Goal: Use online tool/utility: Utilize a website feature to perform a specific function

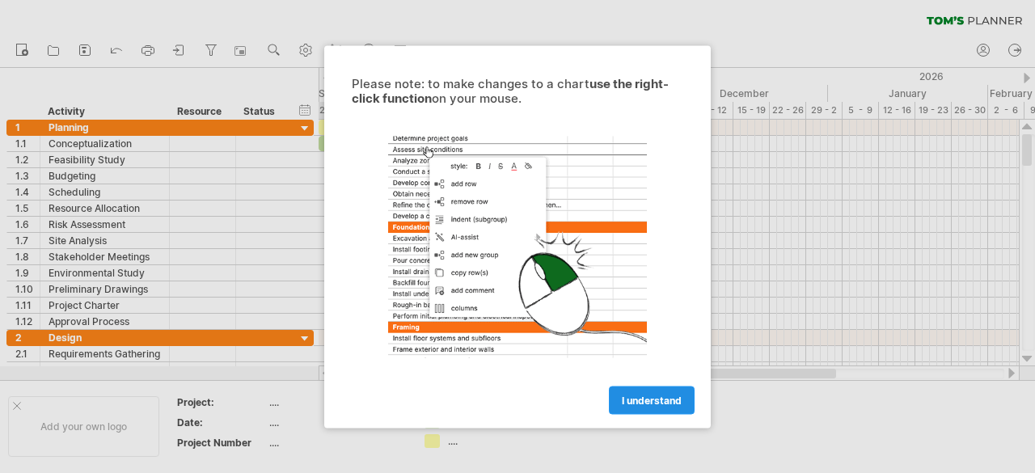
click at [646, 396] on span "I understand" at bounding box center [652, 400] width 60 height 12
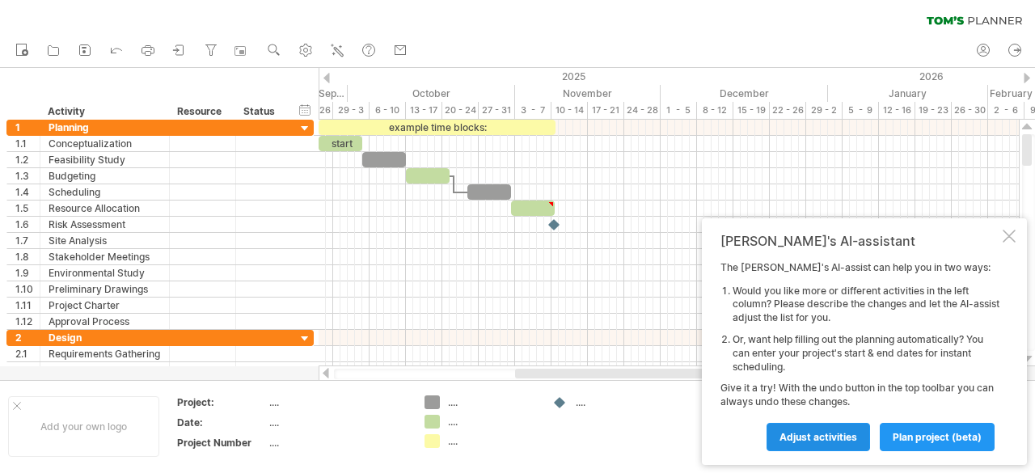
click at [827, 437] on span "Adjust activities" at bounding box center [818, 437] width 78 height 12
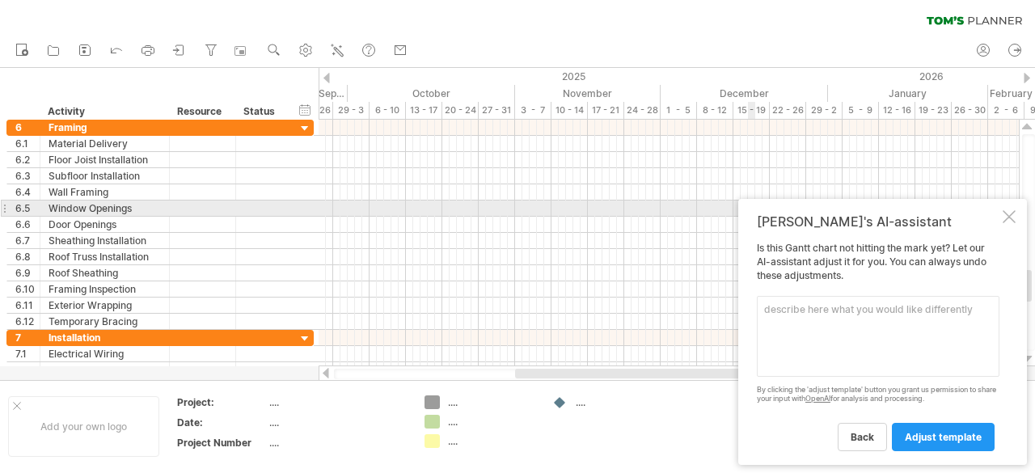
click at [1007, 216] on div at bounding box center [1009, 216] width 13 height 13
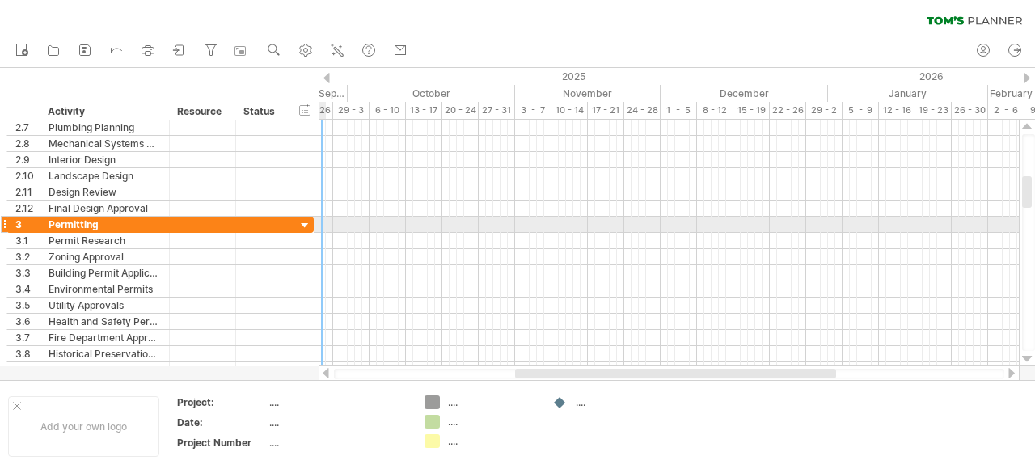
click at [323, 219] on div at bounding box center [669, 225] width 700 height 16
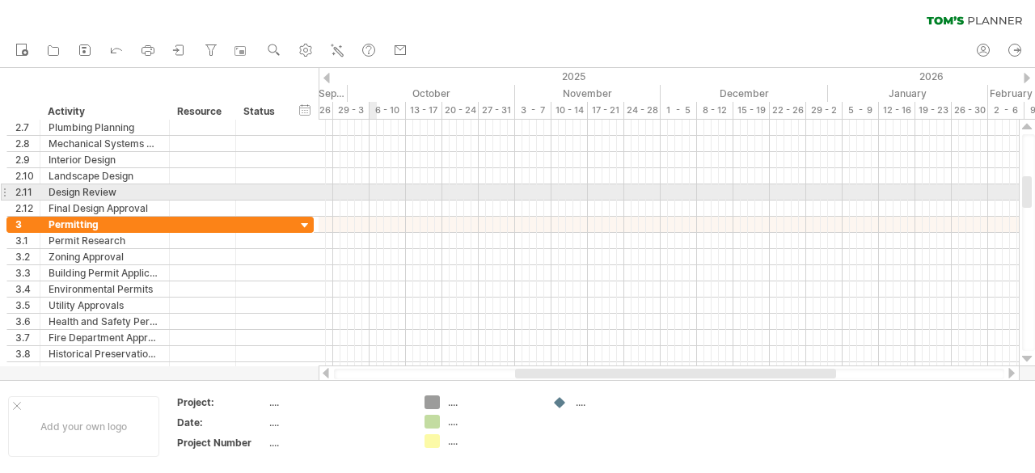
click at [376, 193] on div at bounding box center [669, 192] width 700 height 16
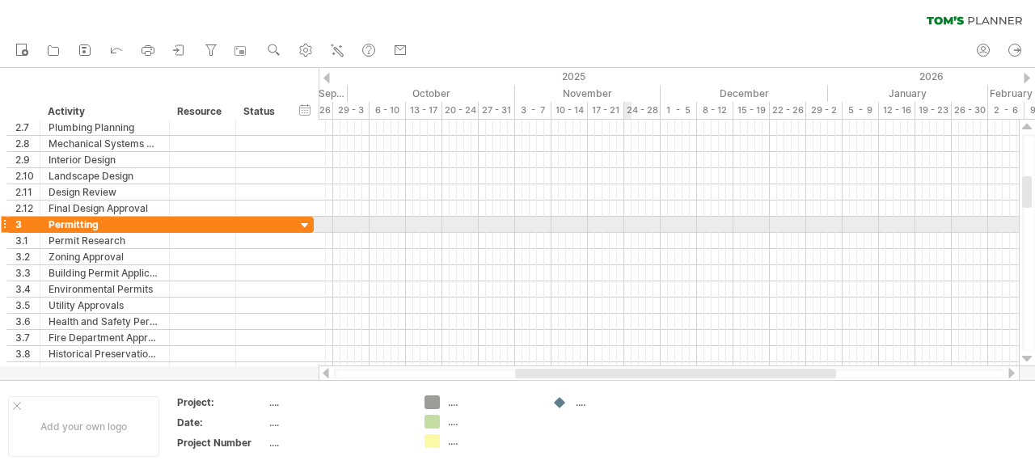
click at [627, 226] on div at bounding box center [669, 225] width 700 height 16
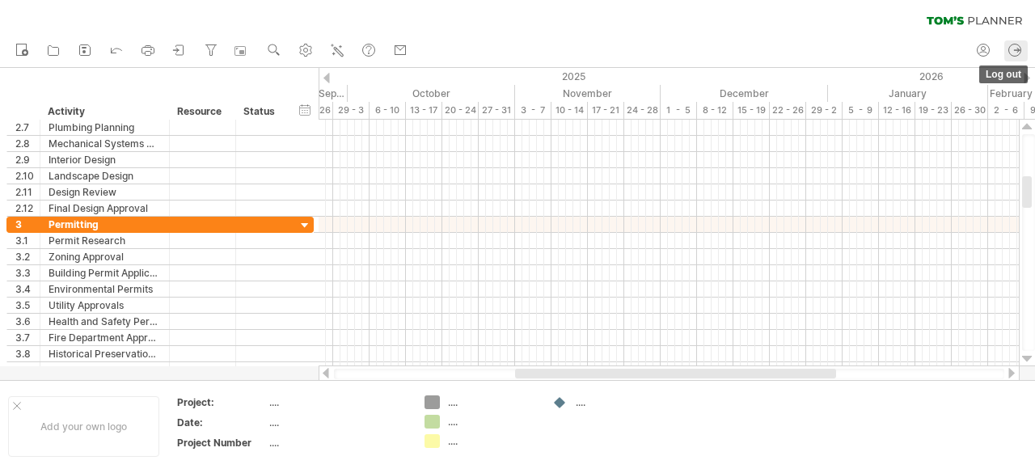
click at [1019, 51] on icon at bounding box center [1015, 50] width 16 height 16
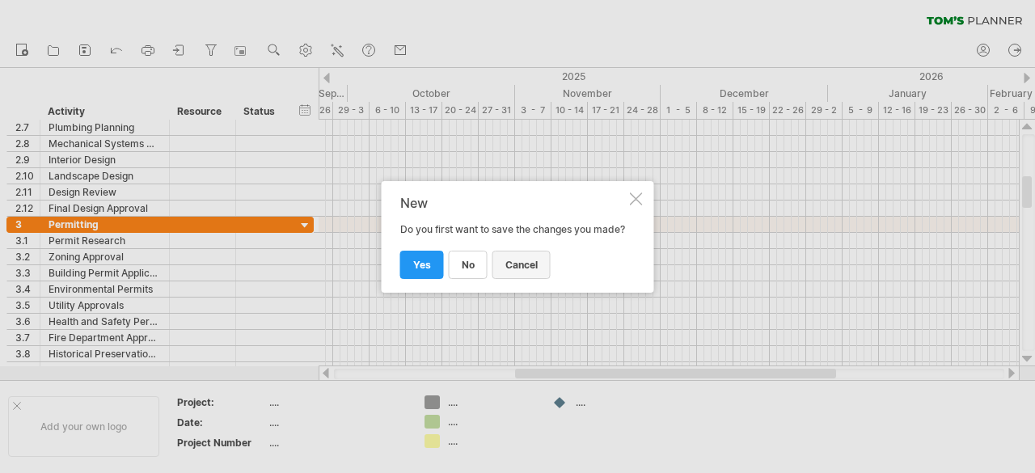
click at [521, 267] on span "cancel" at bounding box center [521, 265] width 32 height 12
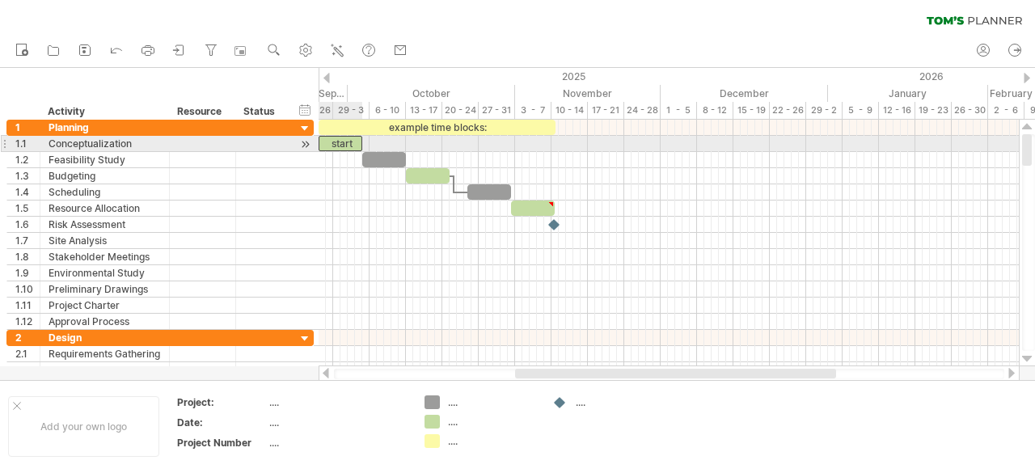
click at [344, 141] on div "start" at bounding box center [341, 143] width 44 height 15
click at [359, 141] on span at bounding box center [362, 143] width 6 height 15
drag, startPoint x: 362, startPoint y: 141, endPoint x: 411, endPoint y: 141, distance: 48.5
click at [411, 141] on span at bounding box center [410, 143] width 6 height 15
click at [370, 143] on div "**" at bounding box center [364, 143] width 91 height 15
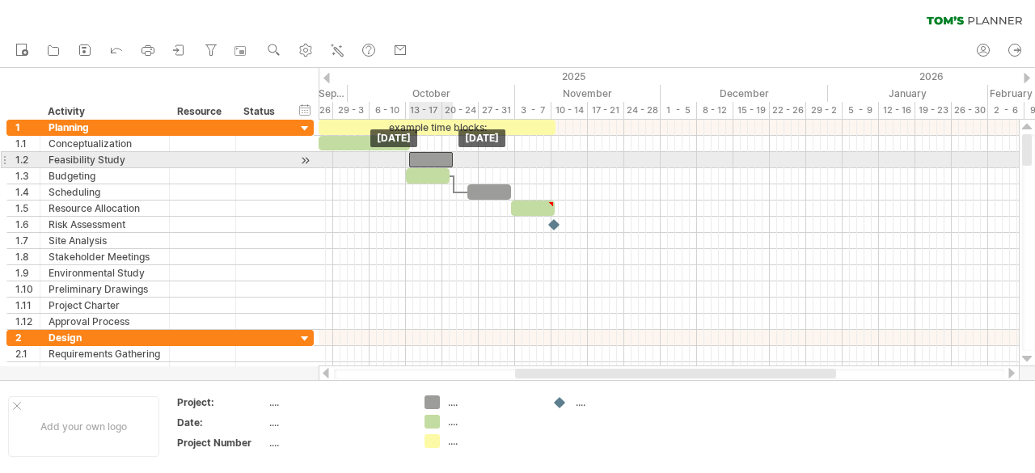
drag, startPoint x: 391, startPoint y: 163, endPoint x: 437, endPoint y: 159, distance: 47.0
click at [437, 159] on div at bounding box center [431, 159] width 44 height 15
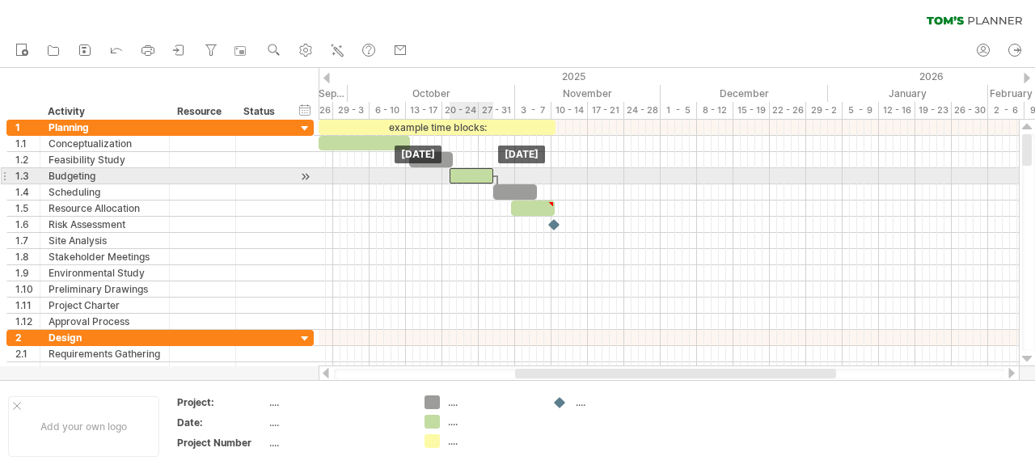
drag, startPoint x: 422, startPoint y: 179, endPoint x: 467, endPoint y: 176, distance: 44.5
click at [467, 176] on div at bounding box center [472, 175] width 44 height 15
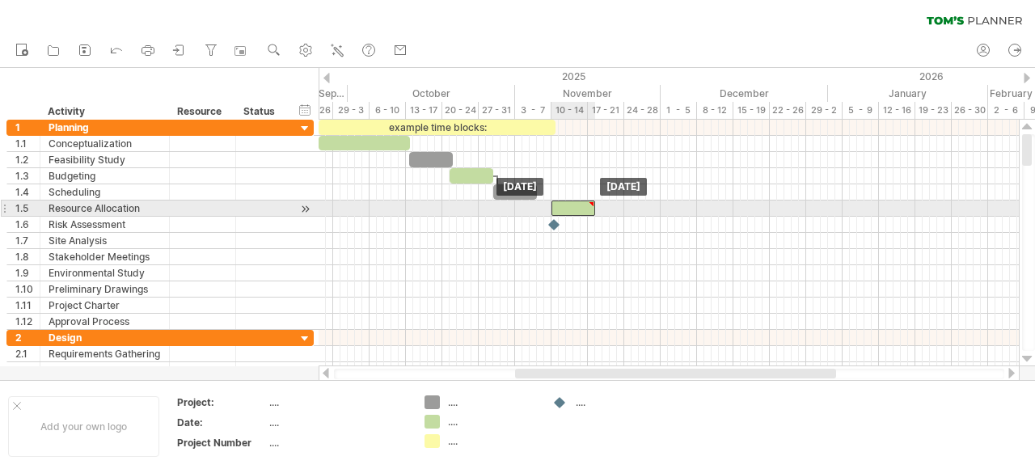
drag, startPoint x: 531, startPoint y: 204, endPoint x: 572, endPoint y: 204, distance: 41.2
click at [572, 204] on div at bounding box center [573, 208] width 44 height 15
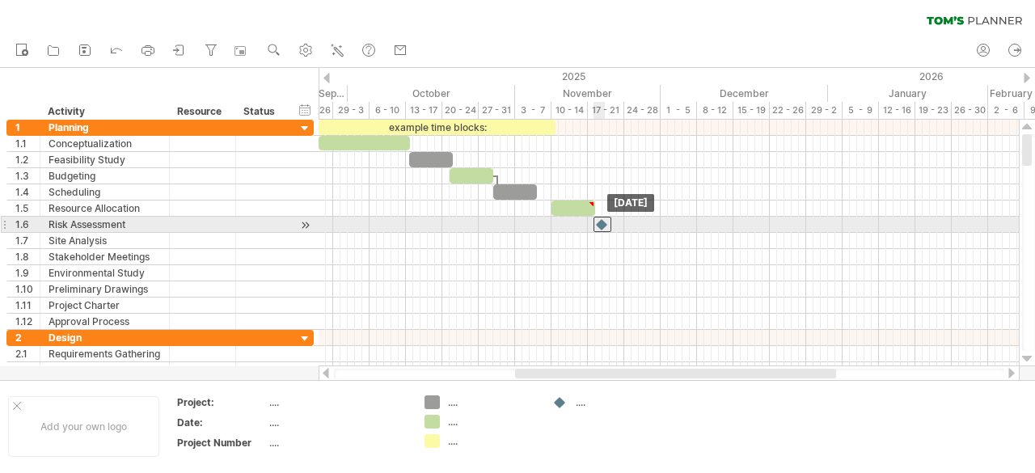
drag, startPoint x: 553, startPoint y: 222, endPoint x: 601, endPoint y: 222, distance: 47.7
click at [601, 222] on div at bounding box center [602, 224] width 18 height 15
